Goal: Information Seeking & Learning: Learn about a topic

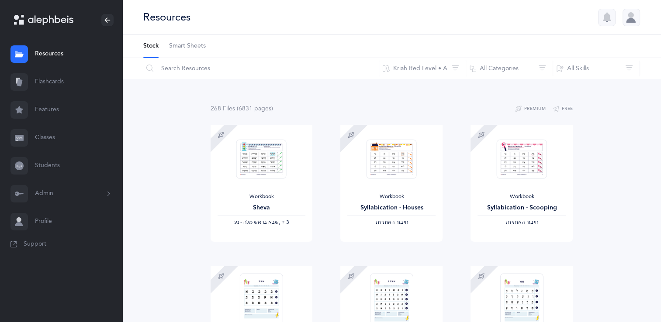
click at [61, 82] on link "Flashcards" at bounding box center [61, 82] width 122 height 28
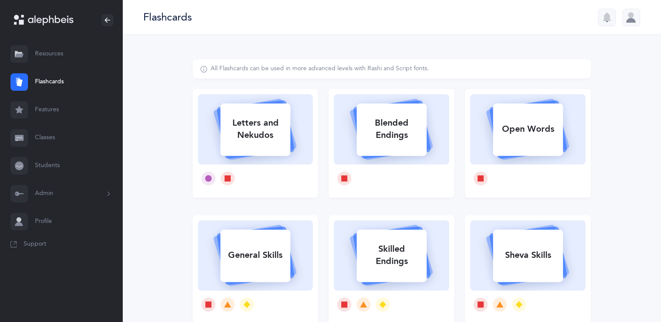
click at [384, 137] on div "Blended Endings" at bounding box center [392, 129] width 70 height 35
select select
select select "single"
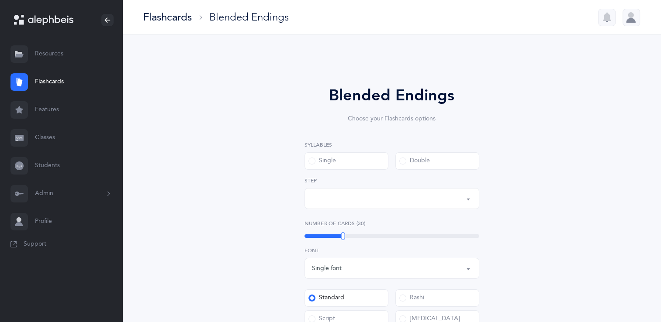
select select "28"
